Goal: Transaction & Acquisition: Purchase product/service

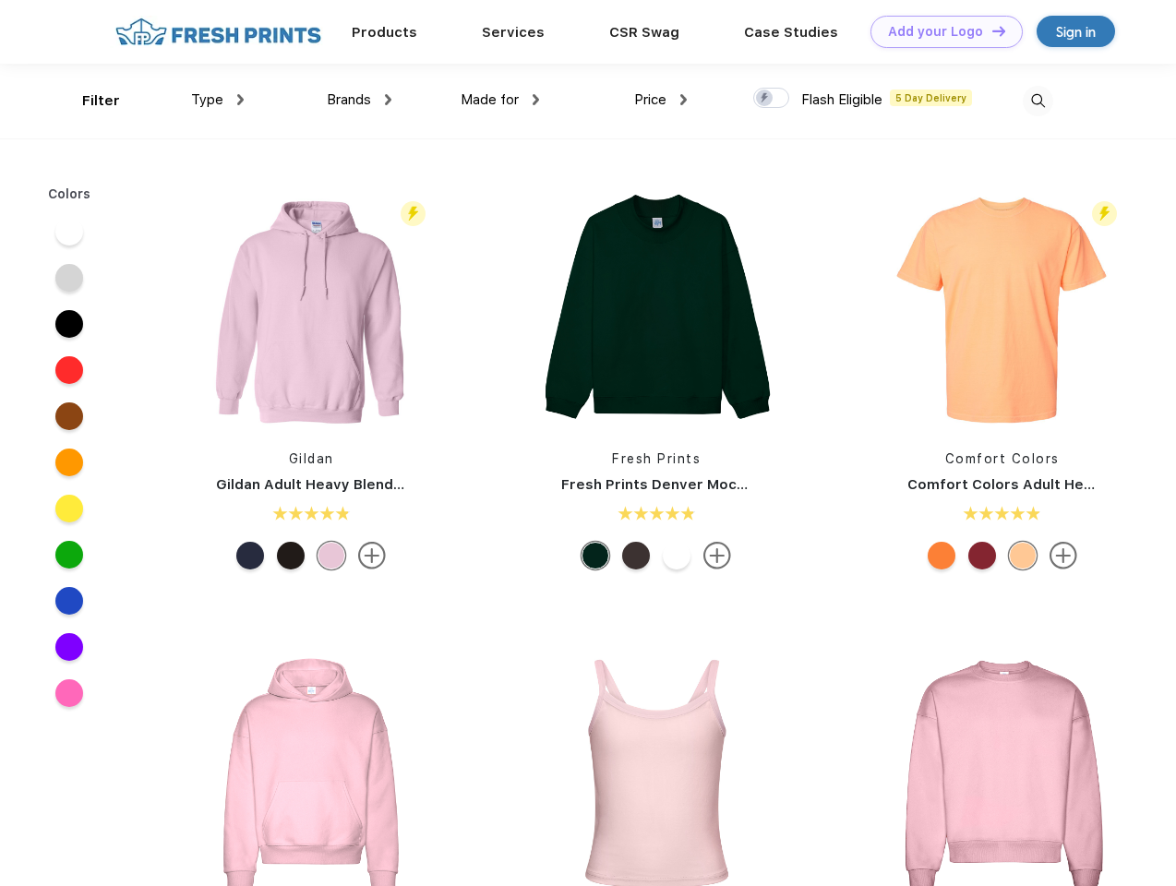
scroll to position [1, 0]
click at [940, 31] on link "Add your Logo Design Tool" at bounding box center [947, 32] width 152 height 32
click at [0, 0] on div "Design Tool" at bounding box center [0, 0] width 0 height 0
click at [991, 30] on link "Add your Logo Design Tool" at bounding box center [947, 32] width 152 height 32
click at [89, 101] on div "Filter" at bounding box center [101, 100] width 38 height 21
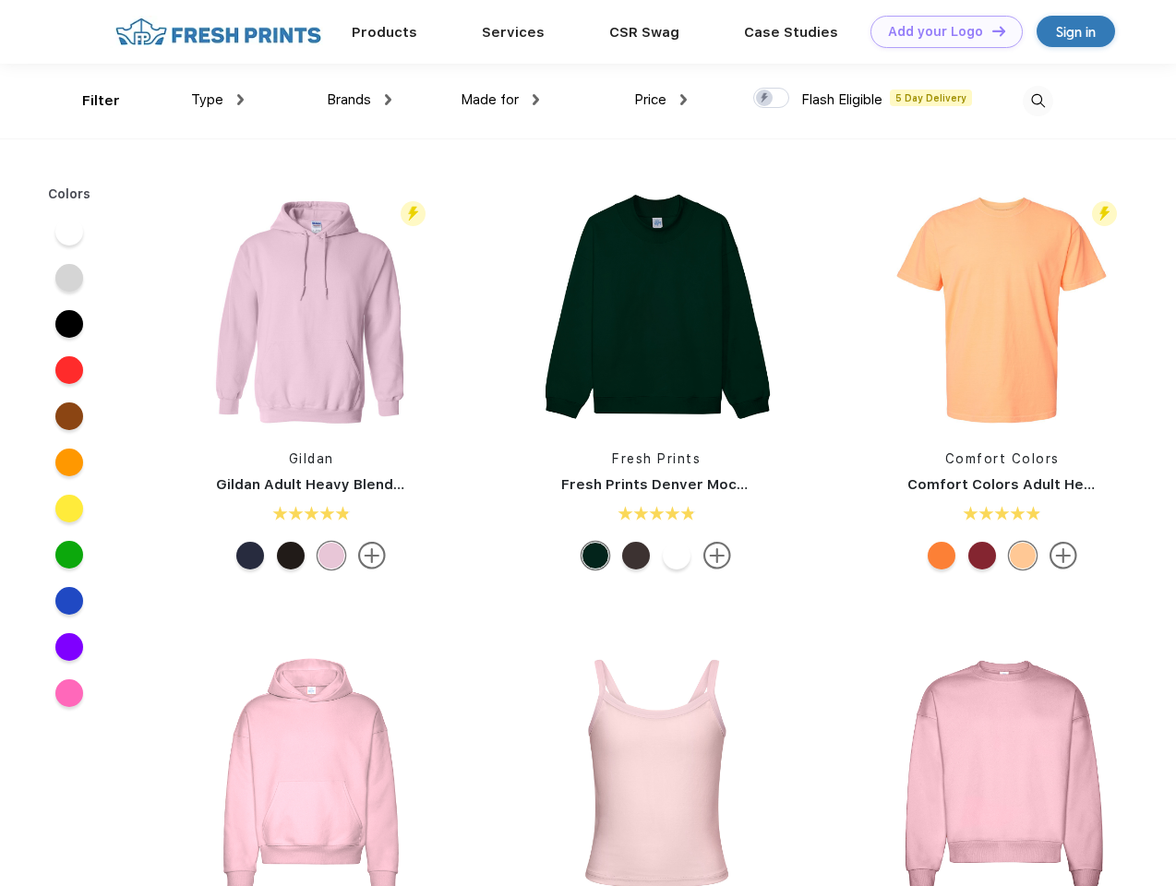
click at [218, 100] on span "Type" at bounding box center [207, 99] width 32 height 17
click at [359, 100] on span "Brands" at bounding box center [349, 99] width 44 height 17
click at [500, 100] on span "Made for" at bounding box center [490, 99] width 58 height 17
click at [661, 100] on span "Price" at bounding box center [650, 99] width 32 height 17
click at [772, 99] on div at bounding box center [771, 98] width 36 height 20
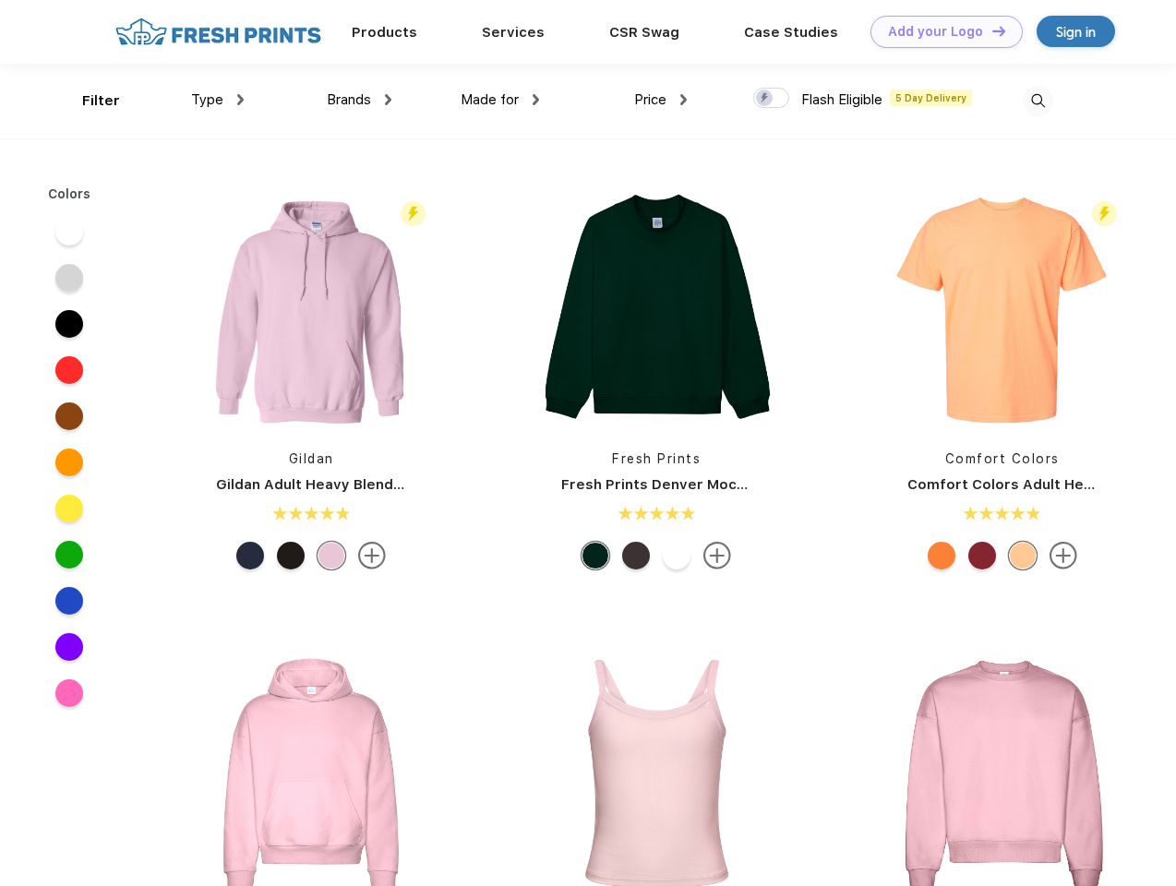
click at [765, 99] on input "checkbox" at bounding box center [759, 93] width 12 height 12
click at [1038, 101] on img at bounding box center [1038, 101] width 30 height 30
